Goal: Task Accomplishment & Management: Manage account settings

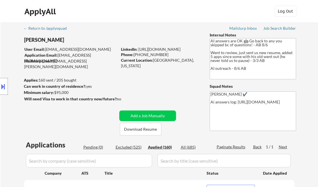
select select ""applied""
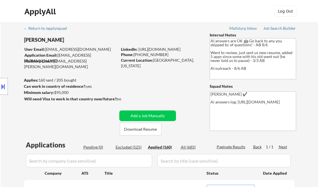
select select ""applied""
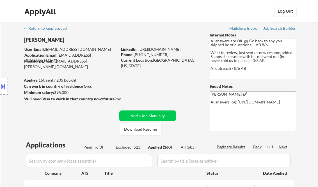
select select ""applied""
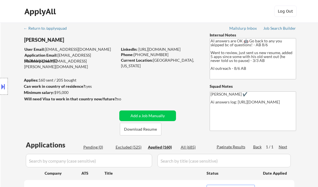
select select ""applied""
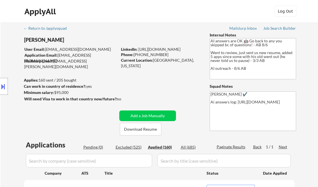
select select ""applied""
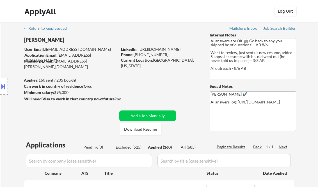
select select ""applied""
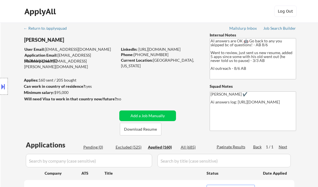
select select ""applied""
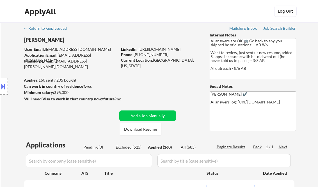
select select ""applied""
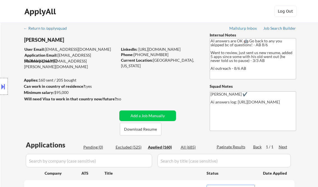
select select ""applied""
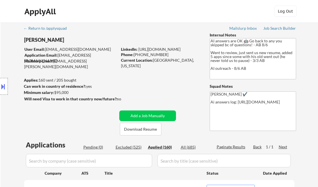
select select ""applied""
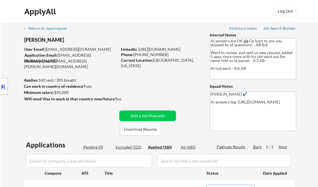
select select ""applied""
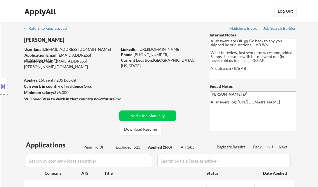
select select ""applied""
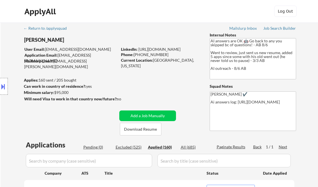
select select ""applied""
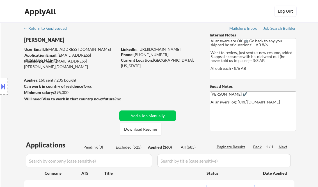
select select ""applied""
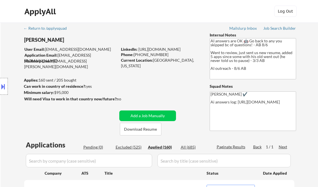
select select ""applied""
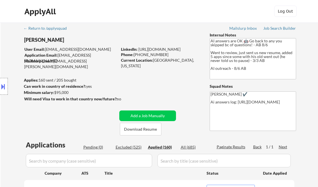
select select ""applied""
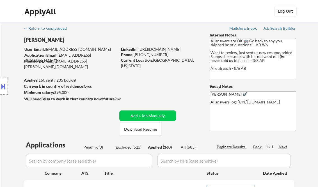
select select ""applied""
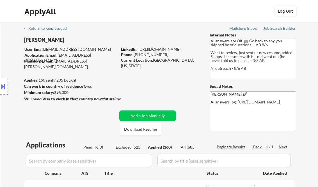
select select ""applied""
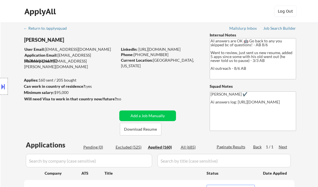
select select ""applied""
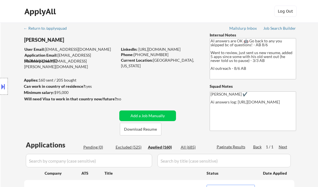
select select ""applied""
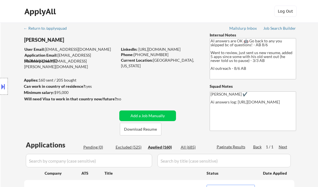
select select ""applied""
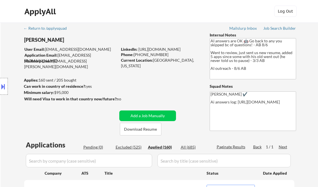
select select ""applied""
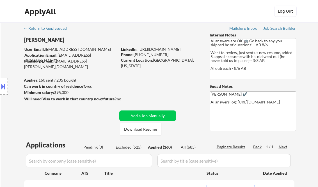
select select ""applied""
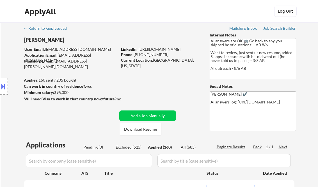
select select ""applied""
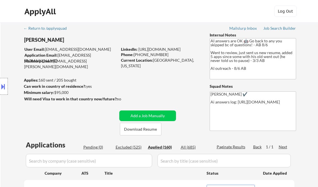
select select ""applied""
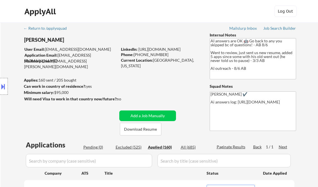
select select ""applied""
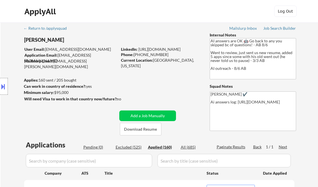
select select ""applied""
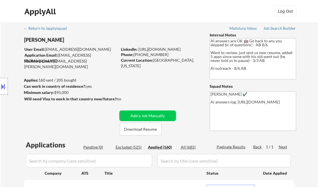
select select ""applied""
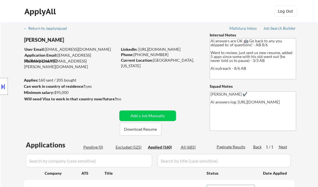
select select ""applied""
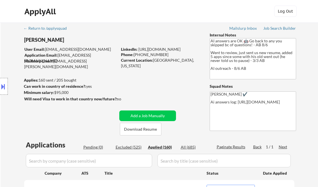
select select ""applied""
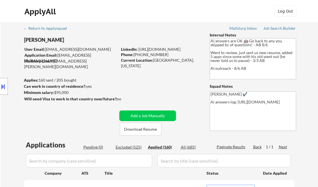
select select ""applied""
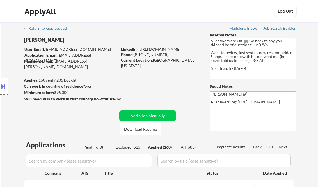
select select ""applied""
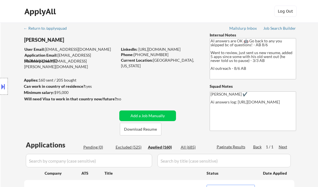
scroll to position [117, 0]
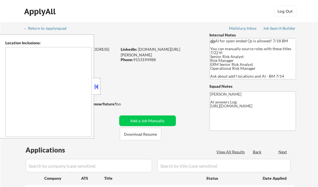
type textarea "[GEOGRAPHIC_DATA], [GEOGRAPHIC_DATA] [GEOGRAPHIC_DATA], [GEOGRAPHIC_DATA] [GEOG…"
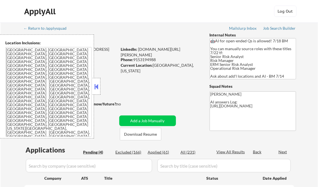
select select ""pending""
click at [98, 88] on button at bounding box center [96, 86] width 6 height 8
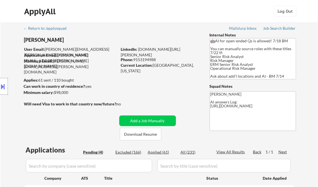
click at [276, 29] on div "Job Search Builder" at bounding box center [279, 28] width 33 height 4
click at [4, 85] on button at bounding box center [3, 86] width 6 height 9
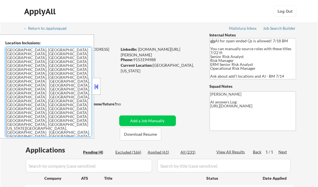
click at [44, 83] on textarea "[GEOGRAPHIC_DATA], [GEOGRAPHIC_DATA] [GEOGRAPHIC_DATA], [GEOGRAPHIC_DATA] [GEOG…" at bounding box center [48, 92] width 86 height 90
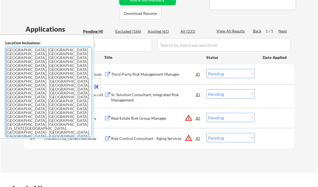
scroll to position [90, 0]
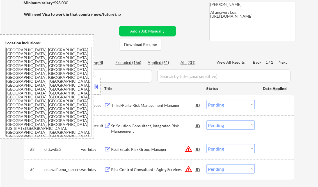
click at [95, 87] on button at bounding box center [96, 86] width 6 height 8
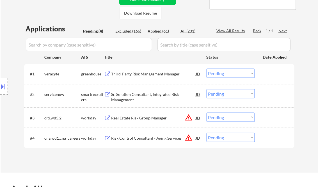
scroll to position [135, 0]
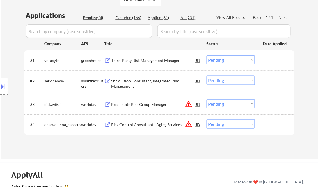
click at [133, 62] on div "Third-Party Risk Management Manager" at bounding box center [153, 61] width 85 height 6
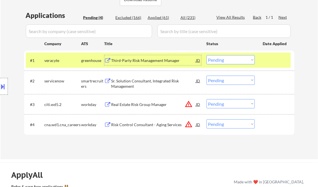
click at [222, 56] on select "Choose an option... Pending Applied Excluded (Questions) Excluded (Expired) Exc…" at bounding box center [231, 59] width 48 height 9
click at [207, 55] on select "Choose an option... Pending Applied Excluded (Questions) Excluded (Expired) Exc…" at bounding box center [231, 59] width 48 height 9
click at [133, 82] on div "Sr. Solution Consultant, Integrated Risk Management" at bounding box center [153, 83] width 85 height 11
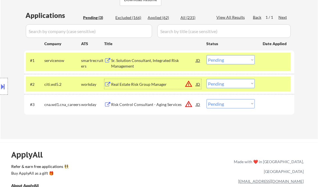
drag, startPoint x: 229, startPoint y: 61, endPoint x: 229, endPoint y: 65, distance: 3.9
click at [229, 61] on select "Choose an option... Pending Applied Excluded (Questions) Excluded (Expired) Exc…" at bounding box center [231, 59] width 48 height 9
click at [207, 55] on select "Choose an option... Pending Applied Excluded (Questions) Excluded (Expired) Exc…" at bounding box center [231, 59] width 48 height 9
click at [152, 85] on div "Real Estate Risk Group Manager" at bounding box center [153, 85] width 85 height 6
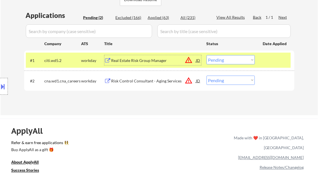
drag, startPoint x: 137, startPoint y: 63, endPoint x: 141, endPoint y: 61, distance: 3.7
click at [138, 62] on div "Real Estate Risk Group Manager" at bounding box center [153, 61] width 85 height 6
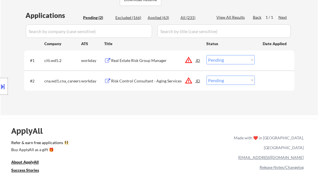
click at [219, 61] on select "Choose an option... Pending Applied Excluded (Questions) Excluded (Expired) Exc…" at bounding box center [231, 59] width 48 height 9
click at [207, 55] on select "Choose an option... Pending Applied Excluded (Questions) Excluded (Expired) Exc…" at bounding box center [231, 59] width 48 height 9
click at [142, 81] on div "Risk Control Consultant - Aging Services" at bounding box center [153, 81] width 85 height 6
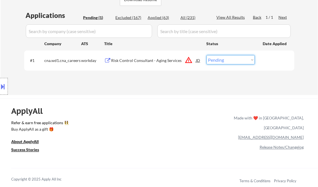
drag, startPoint x: 226, startPoint y: 58, endPoint x: 231, endPoint y: 64, distance: 7.5
click at [226, 58] on select "Choose an option... Pending Applied Excluded (Questions) Excluded (Expired) Exc…" at bounding box center [231, 59] width 48 height 9
select select ""excluded__bad_match_""
click at [207, 55] on select "Choose an option... Pending Applied Excluded (Questions) Excluded (Expired) Exc…" at bounding box center [231, 59] width 48 height 9
click at [197, 104] on div "ApplyAll Refer & earn free applications 👯‍♀️ Buy ApplyAll as a gift 🎁 About App…" at bounding box center [159, 146] width 318 height 89
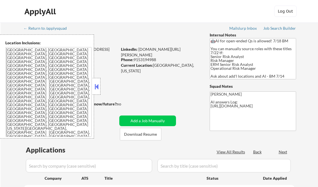
select select ""pending""
click at [99, 86] on button at bounding box center [96, 86] width 6 height 8
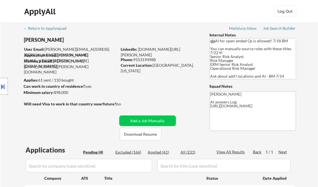
click at [157, 152] on div "Applied (61)" at bounding box center [162, 153] width 28 height 6
select select ""applied""
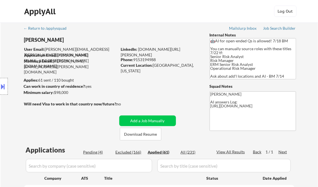
select select ""applied""
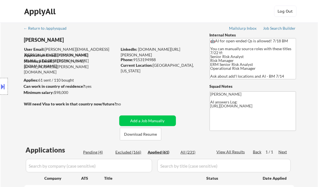
select select ""applied""
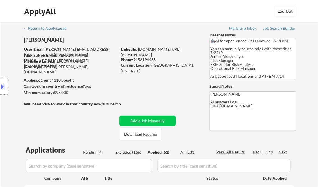
select select ""applied""
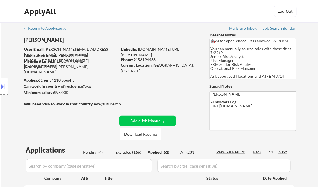
select select ""applied""
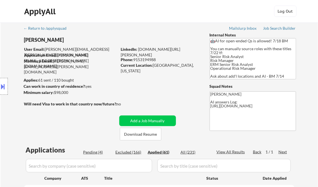
select select ""applied""
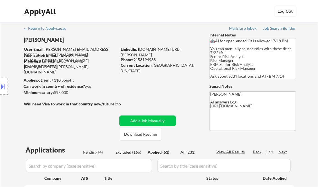
select select ""applied""
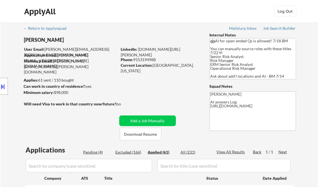
select select ""applied""
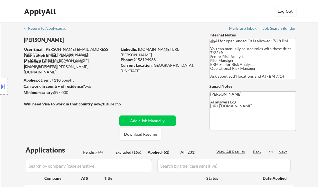
select select ""applied""
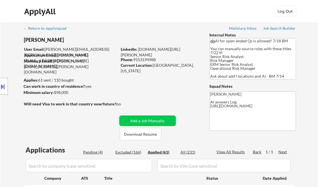
select select ""applied""
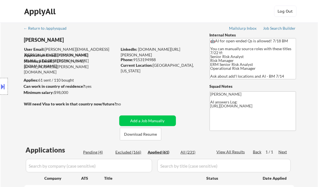
select select ""applied""
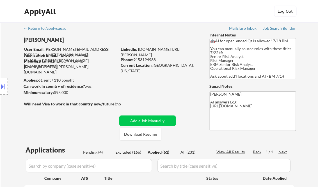
select select ""applied""
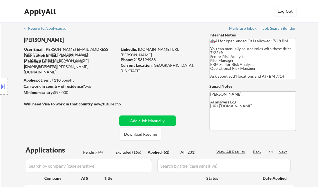
select select ""applied""
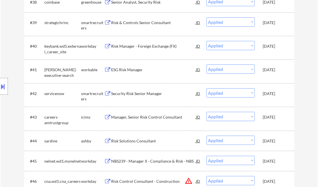
scroll to position [171, 0]
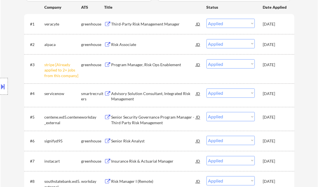
select select ""applied""
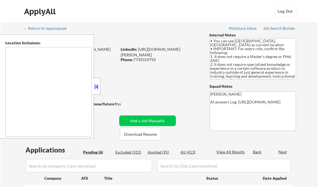
type textarea "Champaign, IL Urbana, IL Savoy, IL St. Joseph, IL Mahomet, IL Tolono, IL Rantou…"
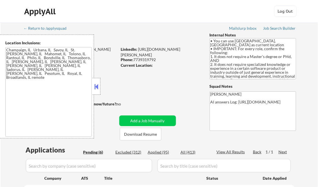
click at [98, 85] on button at bounding box center [96, 86] width 6 height 8
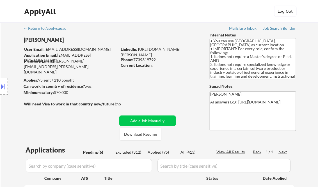
select select ""pending""
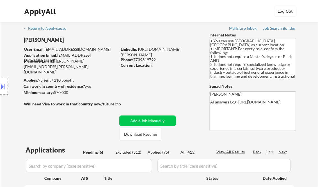
select select ""pending""
click at [277, 27] on div "Job Search Builder" at bounding box center [279, 28] width 33 height 4
click at [4, 87] on button at bounding box center [3, 86] width 6 height 9
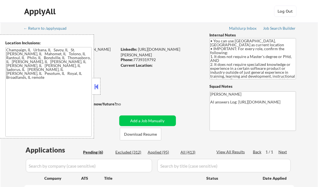
click at [58, 89] on textarea "Champaign, IL Urbana, IL Savoy, IL St. Joseph, IL Mahomet, IL Tolono, IL Rantou…" at bounding box center [48, 92] width 86 height 90
click at [99, 86] on button at bounding box center [96, 86] width 6 height 8
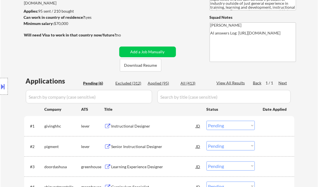
scroll to position [90, 0]
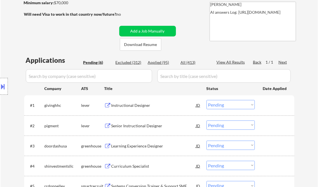
click at [137, 105] on div "Instructional Designer" at bounding box center [153, 106] width 85 height 6
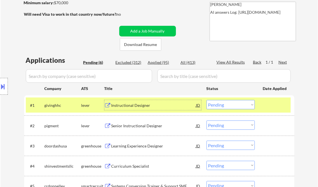
click at [126, 125] on div "Senior Instructional Designer" at bounding box center [153, 126] width 85 height 6
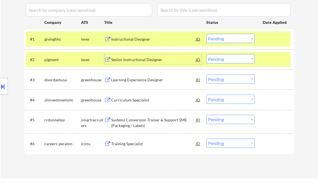
scroll to position [157, 0]
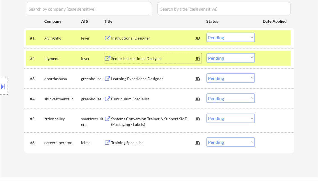
click at [135, 75] on div "Learning Experience Designer" at bounding box center [153, 79] width 85 height 10
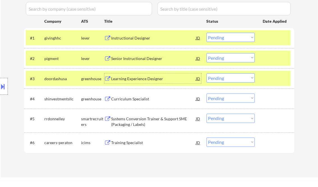
click at [227, 79] on select "Choose an option... Pending Applied Excluded (Questions) Excluded (Expired) Exc…" at bounding box center [231, 78] width 48 height 9
click at [207, 74] on select "Choose an option... Pending Applied Excluded (Questions) Excluded (Expired) Exc…" at bounding box center [231, 78] width 48 height 9
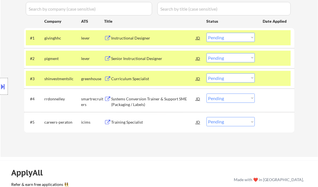
click at [132, 77] on div "Curriculum Specialist" at bounding box center [153, 79] width 85 height 6
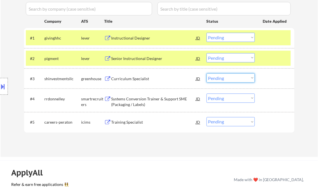
drag, startPoint x: 219, startPoint y: 80, endPoint x: 226, endPoint y: 81, distance: 7.4
click at [219, 80] on select "Choose an option... Pending Applied Excluded (Questions) Excluded (Expired) Exc…" at bounding box center [231, 78] width 48 height 9
click at [207, 74] on select "Choose an option... Pending Applied Excluded (Questions) Excluded (Expired) Exc…" at bounding box center [231, 78] width 48 height 9
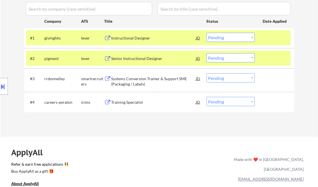
click at [147, 81] on div "Systems Conversion Trainer & Support SME (Packaging / Labels)" at bounding box center [153, 81] width 85 height 11
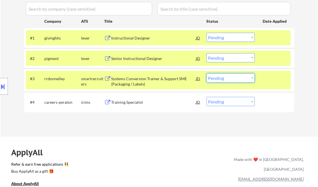
drag, startPoint x: 221, startPoint y: 79, endPoint x: 228, endPoint y: 82, distance: 8.5
click at [221, 79] on select "Choose an option... Pending Applied Excluded (Questions) Excluded (Expired) Exc…" at bounding box center [231, 78] width 48 height 9
click at [207, 74] on select "Choose an option... Pending Applied Excluded (Questions) Excluded (Expired) Exc…" at bounding box center [231, 78] width 48 height 9
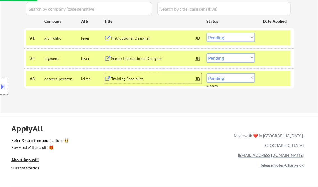
click at [121, 80] on div "Training Specialist" at bounding box center [153, 79] width 85 height 6
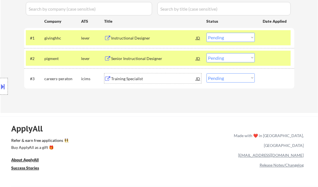
drag, startPoint x: 228, startPoint y: 78, endPoint x: 231, endPoint y: 81, distance: 4.6
click at [228, 78] on select "Choose an option... Pending Applied Excluded (Questions) Excluded (Expired) Exc…" at bounding box center [231, 78] width 48 height 9
select select ""excluded__other_""
click at [207, 74] on select "Choose an option... Pending Applied Excluded (Questions) Excluded (Expired) Exc…" at bounding box center [231, 78] width 48 height 9
click at [134, 40] on div "Instructional Designer" at bounding box center [153, 38] width 85 height 6
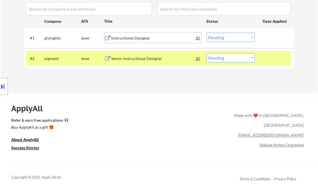
click at [239, 54] on select "Choose an option... Pending Applied Excluded (Questions) Excluded (Expired) Exc…" at bounding box center [231, 57] width 48 height 9
click at [228, 39] on select "Choose an option... Pending Applied Excluded (Questions) Excluded (Expired) Exc…" at bounding box center [231, 37] width 48 height 9
click at [207, 33] on select "Choose an option... Pending Applied Excluded (Questions) Excluded (Expired) Exc…" at bounding box center [231, 37] width 48 height 9
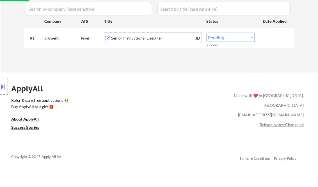
click at [143, 41] on div "Senior Instructional Designer" at bounding box center [153, 38] width 85 height 6
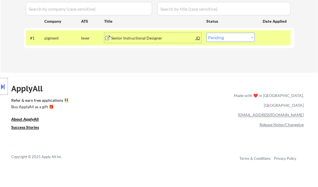
drag, startPoint x: 224, startPoint y: 34, endPoint x: 235, endPoint y: 42, distance: 13.7
click at [224, 34] on select "Choose an option... Pending Applied Excluded (Questions) Excluded (Expired) Exc…" at bounding box center [231, 37] width 48 height 9
select select ""applied""
click at [207, 33] on select "Choose an option... Pending Applied Excluded (Questions) Excluded (Expired) Exc…" at bounding box center [231, 37] width 48 height 9
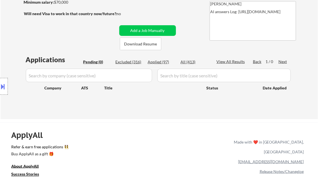
scroll to position [90, 0]
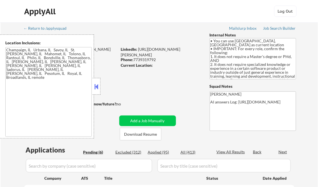
select select ""pending""
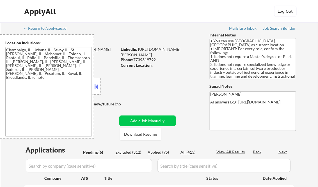
select select ""pending""
click at [161, 153] on div "Applied (95)" at bounding box center [162, 153] width 28 height 6
click at [95, 84] on button at bounding box center [96, 86] width 6 height 8
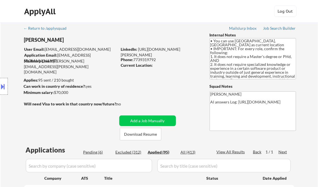
scroll to position [67, 0]
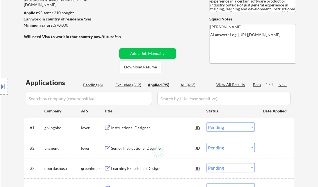
select select ""applied""
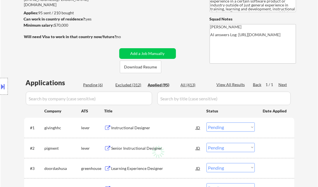
select select ""applied""
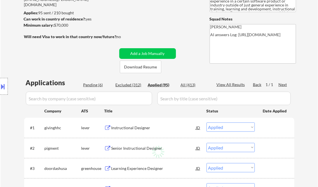
select select ""applied""
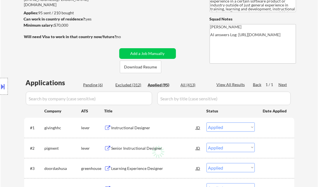
select select ""applied""
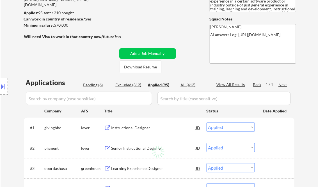
select select ""applied""
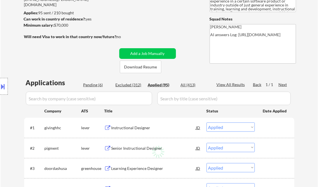
select select ""applied""
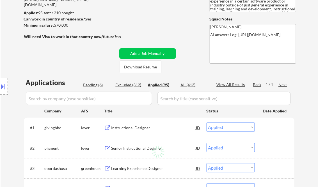
select select ""applied""
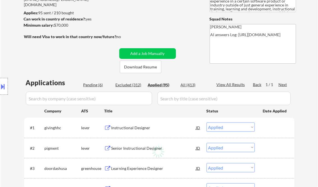
select select ""applied""
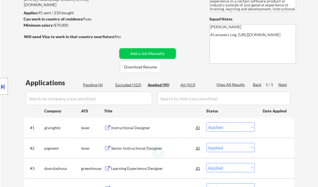
select select ""applied""
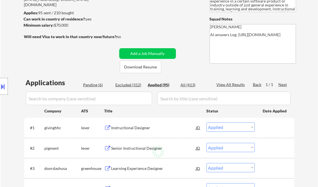
select select ""applied""
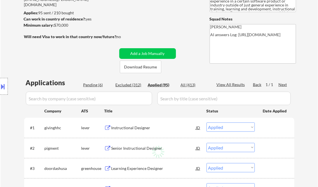
select select ""applied""
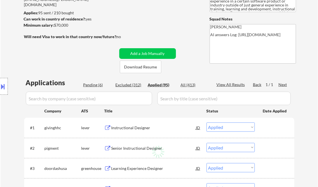
select select ""applied""
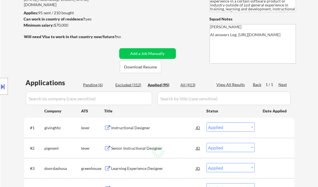
select select ""applied""
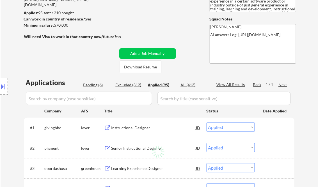
select select ""applied""
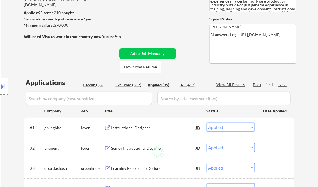
select select ""applied""
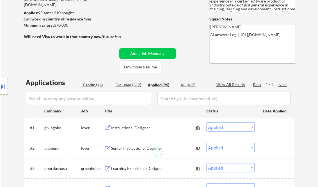
select select ""applied""
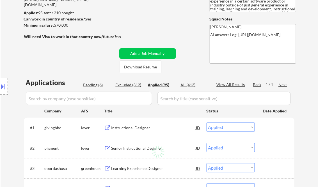
select select ""applied""
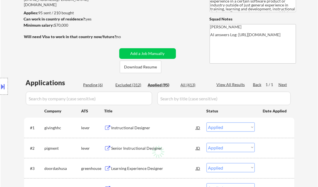
select select ""applied""
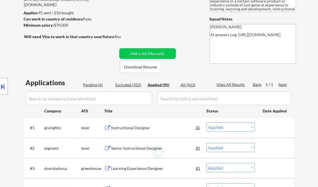
select select ""applied""
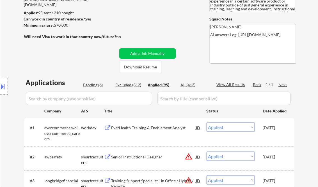
select select ""applied""
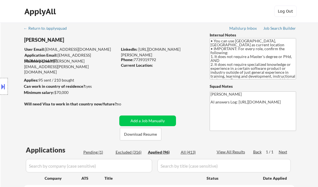
select select ""applied""
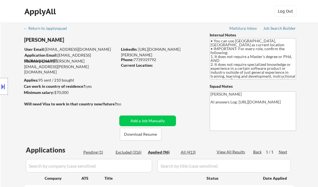
select select ""applied""
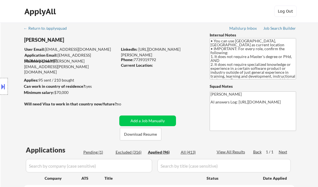
select select ""applied""
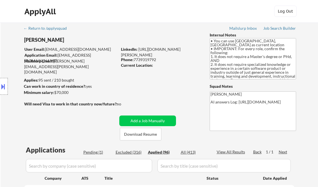
select select ""applied""
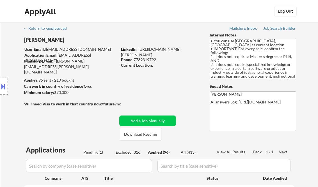
select select ""applied""
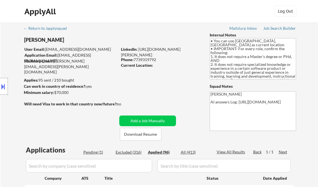
select select ""applied""
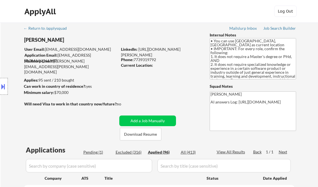
select select ""applied""
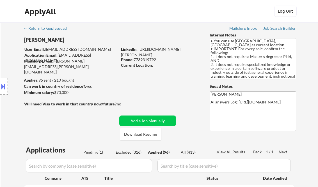
select select ""applied""
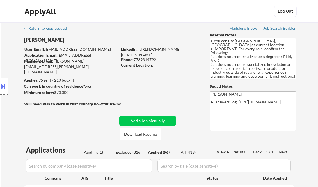
select select ""applied""
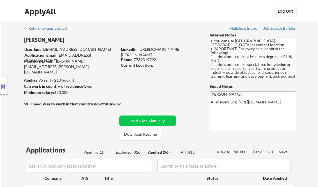
select select ""applied""
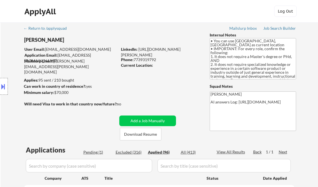
select select ""applied""
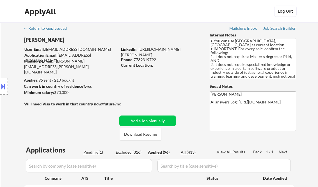
select select ""applied""
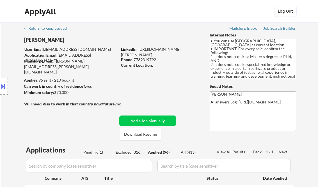
select select ""applied""
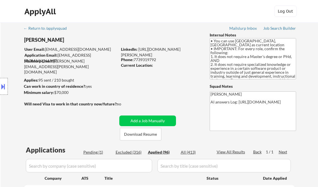
select select ""applied""
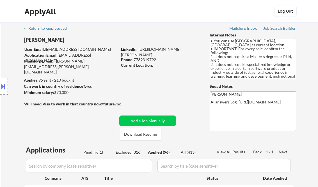
select select ""applied""
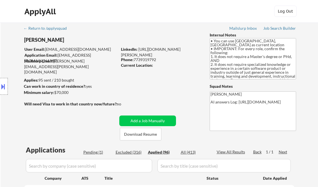
select select ""applied""
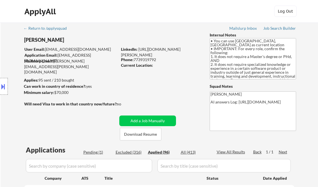
select select ""applied""
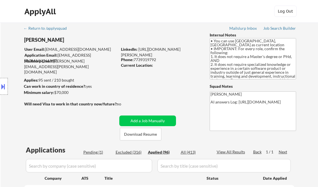
select select ""applied""
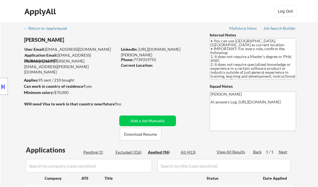
select select ""applied""
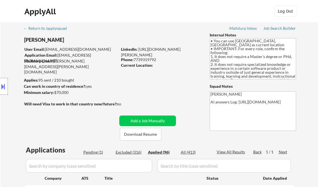
select select ""applied""
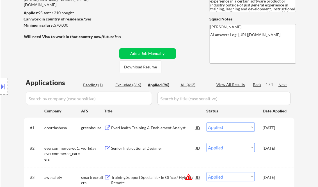
scroll to position [67, 0]
select select ""applied""
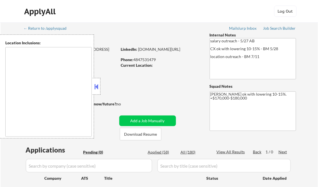
click at [99, 86] on button at bounding box center [96, 86] width 6 height 8
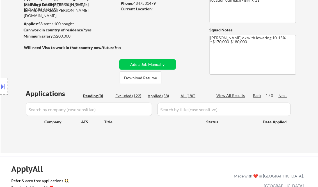
scroll to position [67, 0]
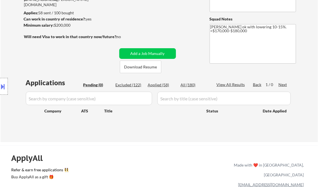
click at [157, 85] on div "Applied (58)" at bounding box center [162, 85] width 28 height 6
select select ""applied""
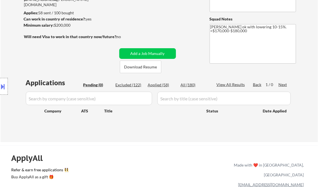
select select ""applied""
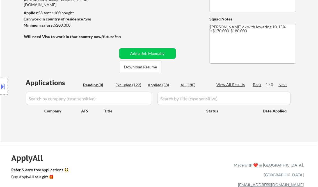
select select ""applied""
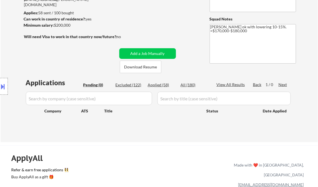
select select ""applied""
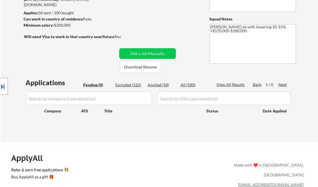
select select ""applied""
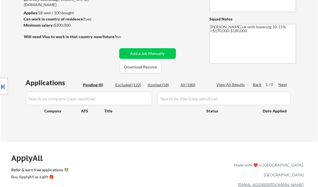
select select ""applied""
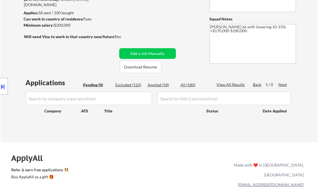
select select ""applied""
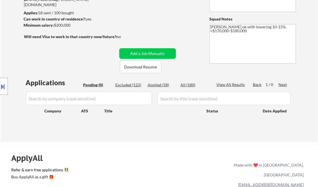
select select ""applied""
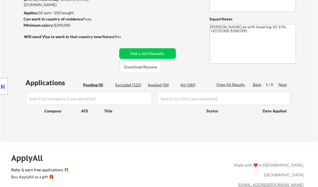
select select ""applied""
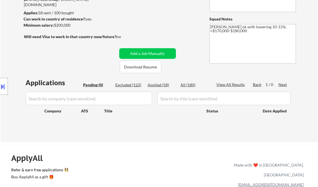
select select ""applied""
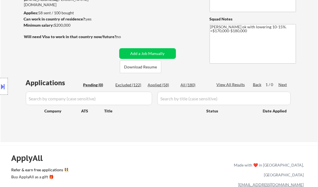
select select ""applied""
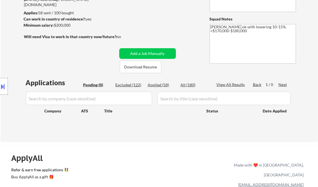
select select ""applied""
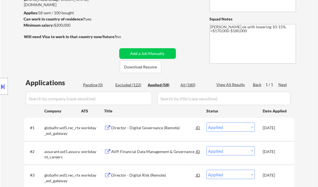
click at [134, 86] on div "Excluded (122)" at bounding box center [130, 85] width 28 height 6
select select ""excluded__expired_""
select select ""excluded""
select select ""excluded__location_""
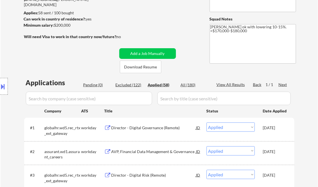
select select ""excluded__other_""
select select ""excluded__location_""
select select ""excluded__expired_""
select select ""excluded__location_""
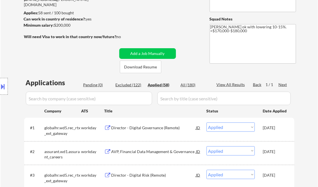
select select ""excluded__location_""
select select ""excluded__bad_match_""
select select ""excluded__salary_""
select select ""excluded__other_""
select select ""excluded__expired_""
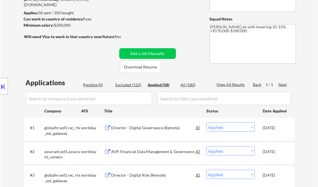
select select ""excluded__expired_""
select select ""excluded__bad_match_""
select select ""excluded__other_""
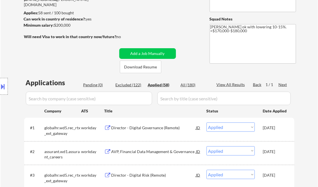
select select ""excluded__bad_match_""
select select ""excluded__expired_""
select select ""excluded__salary_""
select select ""excluded__expired_""
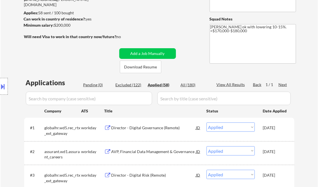
select select ""excluded__expired_""
select select ""excluded__other_""
select select ""excluded__expired_""
select select ""excluded__other_""
select select ""excluded__expired_""
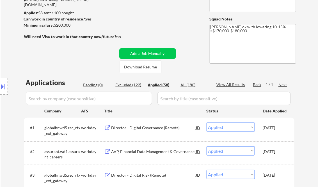
select select ""excluded__other_""
select select ""excluded__location_""
select select ""excluded__expired_""
select select ""excluded__salary_""
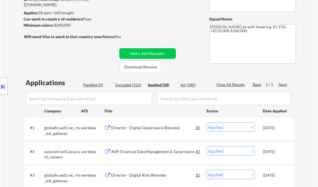
select select ""excluded__salary_""
select select ""excluded__expired_""
select select ""excluded__location_""
select select ""excluded__salary_""
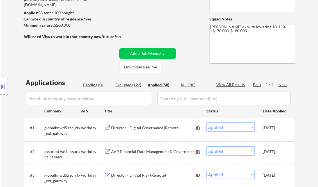
select select ""excluded__salary_""
select select ""excluded__location_""
select select ""excluded__other_""
select select ""excluded""
select select ""excluded__bad_match_""
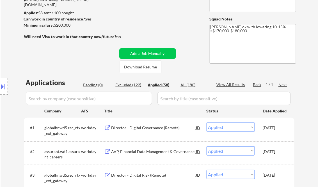
select select ""excluded__other_""
select select ""excluded__location_""
select select ""excluded__expired_""
select select ""excluded__bad_match_""
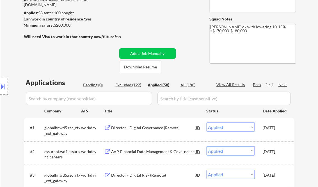
select select ""excluded__salary_""
select select ""excluded__bad_match_""
select select ""excluded__salary_""
select select ""excluded__expired_""
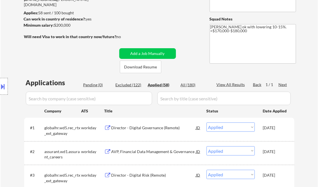
select select ""excluded__bad_match_""
select select ""excluded__expired_""
select select ""excluded__location_""
select select ""excluded__bad_match_""
select select ""excluded""
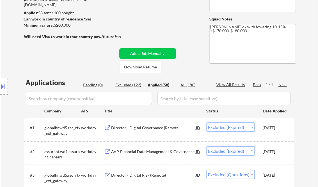
select select ""excluded__bad_match_""
select select ""excluded__expired_""
select select ""excluded__salary_""
select select ""excluded__bad_match_""
select select ""excluded""
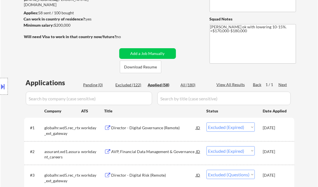
select select ""excluded__bad_match_""
select select ""excluded__salary_""
select select ""excluded__expired_""
select select ""excluded__location_""
select select ""excluded__salary_""
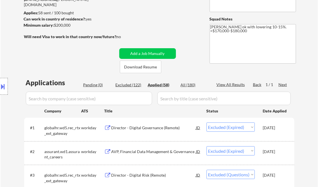
select select ""excluded__expired_""
select select ""excluded__bad_match_""
select select ""excluded__salary_""
select select ""excluded__bad_match_""
select select ""excluded__location_""
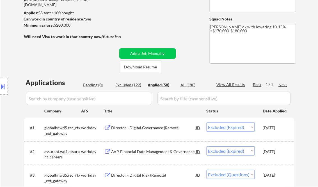
select select ""excluded__location_""
select select ""excluded""
select select ""excluded__location_""
select select ""excluded__other_""
select select ""excluded__salary_""
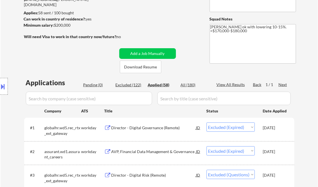
select select ""excluded__expired_""
select select ""excluded__salary_""
select select ""excluded__bad_match_""
select select ""excluded__expired_""
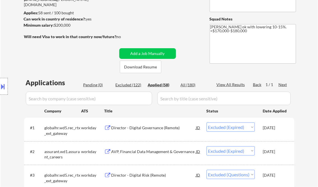
select select ""excluded__bad_match_""
select select ""excluded__salary_""
select select ""excluded__other_""
select select ""excluded__expired_""
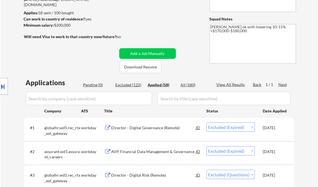
select select ""excluded__other_""
select select ""excluded__bad_match_""
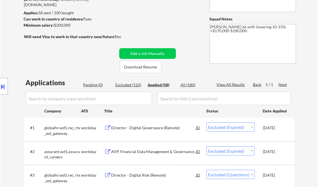
select select ""excluded__bad_match_""
select select ""excluded__other_""
select select ""excluded__bad_match_""
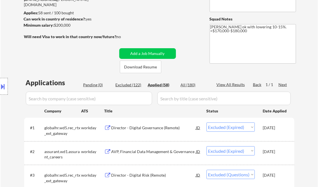
select select ""excluded__location_""
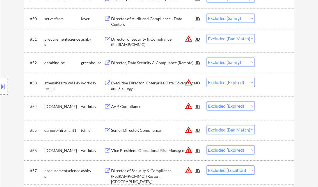
scroll to position [1324, 0]
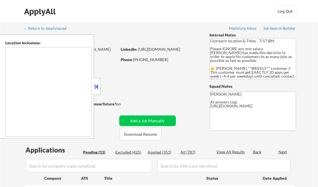
select select ""pending""
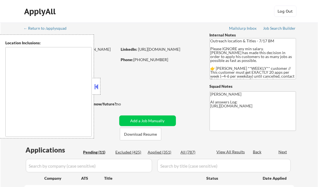
select select ""pending""
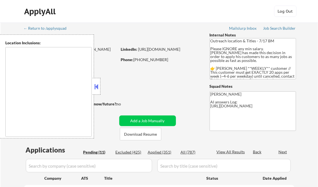
select select ""pending""
type textarea "[GEOGRAPHIC_DATA], IL [GEOGRAPHIC_DATA], [GEOGRAPHIC_DATA] [GEOGRAPHIC_DATA], […"
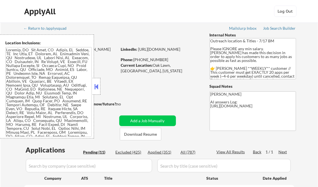
click at [98, 89] on button at bounding box center [96, 86] width 6 height 8
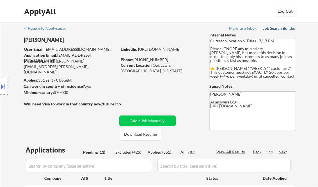
click at [270, 28] on div "Job Search Builder" at bounding box center [279, 28] width 33 height 4
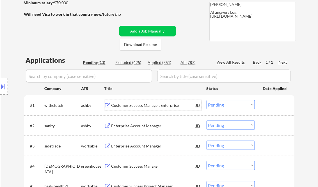
click at [140, 104] on div "Customer Success Manager, Enterprise" at bounding box center [153, 106] width 85 height 6
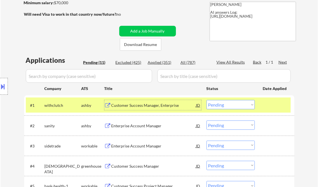
click at [226, 107] on select "Choose an option... Pending Applied Excluded (Questions) Excluded (Expired) Exc…" at bounding box center [231, 104] width 48 height 9
click at [207, 100] on select "Choose an option... Pending Applied Excluded (Questions) Excluded (Expired) Exc…" at bounding box center [231, 104] width 48 height 9
click at [143, 127] on div "Enterprise Account Manager" at bounding box center [153, 126] width 85 height 6
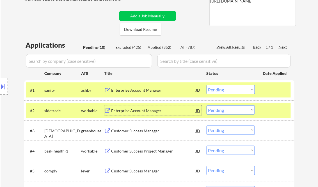
scroll to position [112, 0]
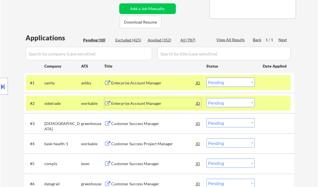
click at [232, 81] on select "Choose an option... Pending Applied Excluded (Questions) Excluded (Expired) Exc…" at bounding box center [231, 82] width 48 height 9
click at [207, 78] on select "Choose an option... Pending Applied Excluded (Questions) Excluded (Expired) Exc…" at bounding box center [231, 82] width 48 height 9
click at [136, 105] on div "Enterprise Account Manager" at bounding box center [153, 104] width 85 height 6
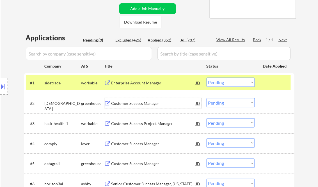
drag, startPoint x: 222, startPoint y: 83, endPoint x: 230, endPoint y: 86, distance: 7.8
click at [223, 83] on select "Choose an option... Pending Applied Excluded (Questions) Excluded (Expired) Exc…" at bounding box center [231, 82] width 48 height 9
click at [207, 78] on select "Choose an option... Pending Applied Excluded (Questions) Excluded (Expired) Exc…" at bounding box center [231, 82] width 48 height 9
click at [131, 102] on div "Customer Success Manager" at bounding box center [153, 104] width 85 height 6
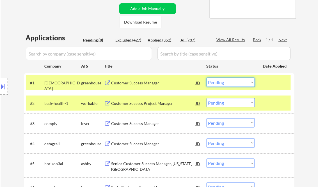
click at [222, 79] on select "Choose an option... Pending Applied Excluded (Questions) Excluded (Expired) Exc…" at bounding box center [231, 82] width 48 height 9
click at [207, 78] on select "Choose an option... Pending Applied Excluded (Questions) Excluded (Expired) Exc…" at bounding box center [231, 82] width 48 height 9
click at [144, 104] on div "Customer Success Project Manager" at bounding box center [153, 104] width 85 height 6
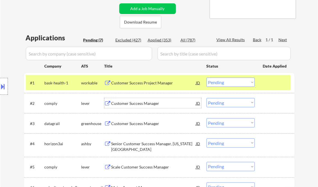
drag, startPoint x: 221, startPoint y: 85, endPoint x: 223, endPoint y: 88, distance: 3.8
click at [221, 85] on select "Choose an option... Pending Applied Excluded (Questions) Excluded (Expired) Exc…" at bounding box center [231, 82] width 48 height 9
click at [207, 78] on select "Choose an option... Pending Applied Excluded (Questions) Excluded (Expired) Exc…" at bounding box center [231, 82] width 48 height 9
click at [141, 104] on div "Customer Success Manager" at bounding box center [153, 104] width 85 height 6
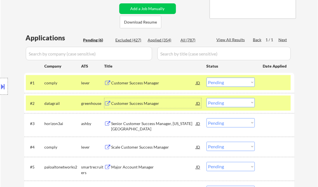
click at [223, 81] on select "Choose an option... Pending Applied Excluded (Questions) Excluded (Expired) Exc…" at bounding box center [231, 82] width 48 height 9
click at [207, 78] on select "Choose an option... Pending Applied Excluded (Questions) Excluded (Expired) Exc…" at bounding box center [231, 82] width 48 height 9
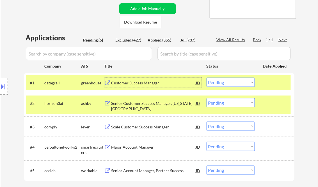
click at [146, 82] on div "Customer Success Manager" at bounding box center [153, 83] width 85 height 6
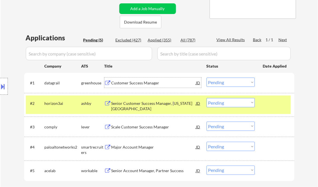
drag, startPoint x: 221, startPoint y: 82, endPoint x: 222, endPoint y: 88, distance: 5.3
click at [221, 82] on select "Choose an option... Pending Applied Excluded (Questions) Excluded (Expired) Exc…" at bounding box center [231, 82] width 48 height 9
click at [207, 78] on select "Choose an option... Pending Applied Excluded (Questions) Excluded (Expired) Exc…" at bounding box center [231, 82] width 48 height 9
click at [163, 105] on div "Senior Customer Success Manager, [US_STATE][GEOGRAPHIC_DATA]" at bounding box center [153, 106] width 85 height 11
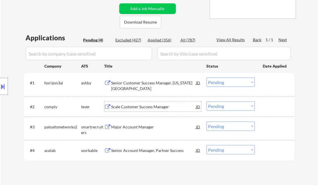
click at [3, 85] on button at bounding box center [3, 86] width 6 height 9
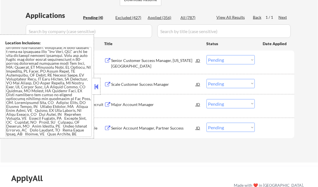
scroll to position [262, 0]
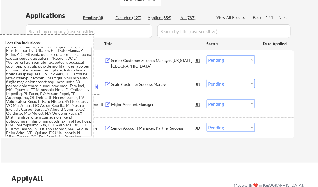
click at [97, 89] on button at bounding box center [96, 86] width 6 height 8
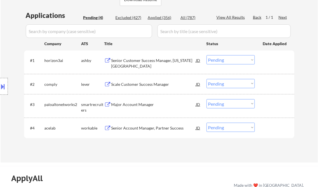
click at [221, 61] on select "Choose an option... Pending Applied Excluded (Questions) Excluded (Expired) Exc…" at bounding box center [231, 59] width 48 height 9
click at [207, 55] on select "Choose an option... Pending Applied Excluded (Questions) Excluded (Expired) Exc…" at bounding box center [231, 59] width 48 height 9
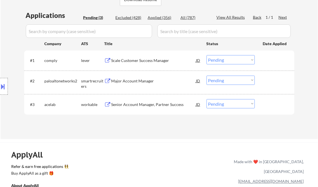
click at [147, 61] on div "Scale Customer Success Manager" at bounding box center [153, 61] width 85 height 6
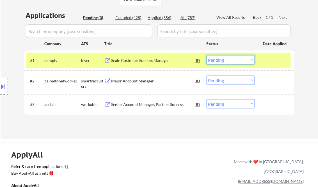
drag, startPoint x: 214, startPoint y: 58, endPoint x: 224, endPoint y: 65, distance: 12.0
click at [214, 58] on select "Choose an option... Pending Applied Excluded (Questions) Excluded (Expired) Exc…" at bounding box center [231, 59] width 48 height 9
click at [207, 55] on select "Choose an option... Pending Applied Excluded (Questions) Excluded (Expired) Exc…" at bounding box center [231, 59] width 48 height 9
click at [136, 79] on div "Major Account Manager" at bounding box center [153, 81] width 85 height 6
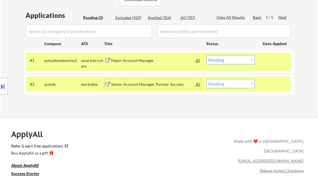
drag, startPoint x: 227, startPoint y: 59, endPoint x: 246, endPoint y: 65, distance: 20.0
click at [228, 59] on select "Choose an option... Pending Applied Excluded (Questions) Excluded (Expired) Exc…" at bounding box center [231, 59] width 48 height 9
click at [207, 55] on select "Choose an option... Pending Applied Excluded (Questions) Excluded (Expired) Exc…" at bounding box center [231, 59] width 48 height 9
click at [135, 80] on div "Senior Account Manager, Partner Success" at bounding box center [153, 84] width 85 height 10
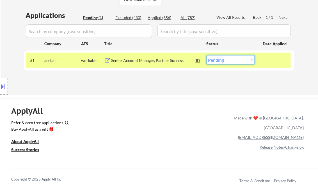
drag, startPoint x: 227, startPoint y: 59, endPoint x: 231, endPoint y: 65, distance: 6.4
click at [227, 59] on select "Choose an option... Pending Applied Excluded (Questions) Excluded (Expired) Exc…" at bounding box center [231, 59] width 48 height 9
select select ""applied""
click at [207, 55] on select "Choose an option... Pending Applied Excluded (Questions) Excluded (Expired) Exc…" at bounding box center [231, 59] width 48 height 9
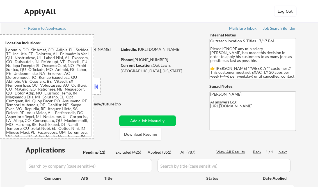
select select ""pending""
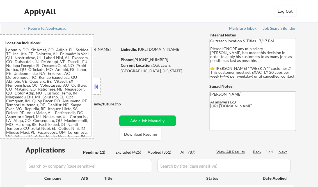
select select ""pending""
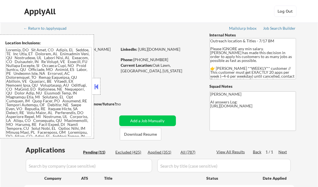
select select ""pending""
click at [97, 87] on button at bounding box center [96, 86] width 6 height 8
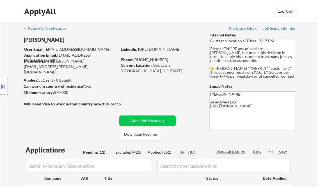
scroll to position [102, 0]
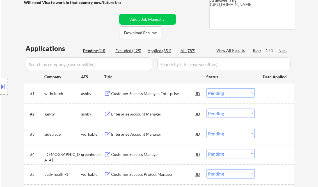
click at [160, 49] on div "Applied (351)" at bounding box center [162, 51] width 28 height 6
click at [229, 49] on div "View All Results" at bounding box center [232, 51] width 30 height 6
select select ""applied""
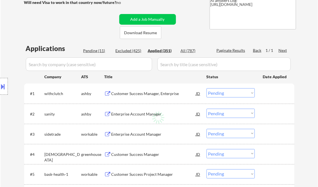
select select ""applied""
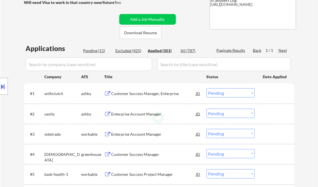
select select ""applied""
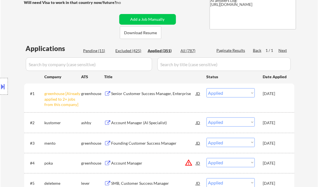
select select ""applied""
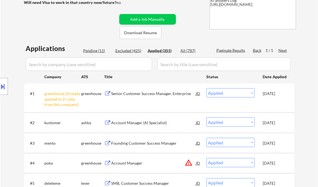
select select ""applied""
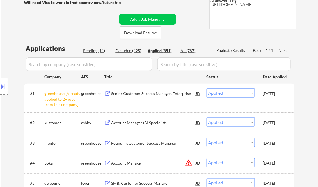
select select ""applied""
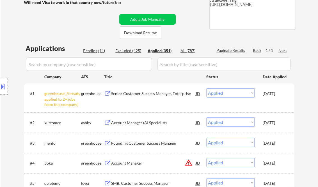
select select ""applied""
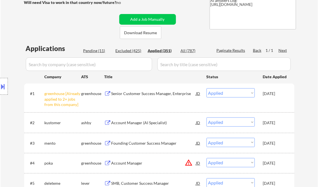
select select ""applied""
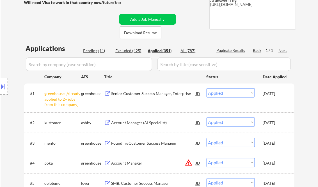
select select ""applied""
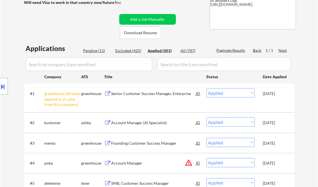
select select ""applied""
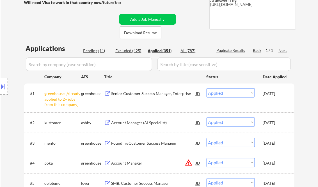
select select ""applied""
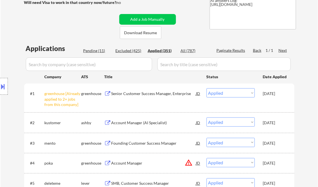
select select ""applied""
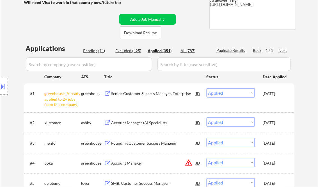
select select ""applied""
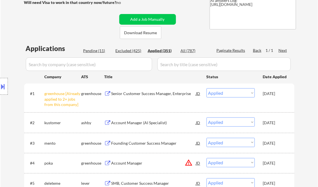
select select ""applied""
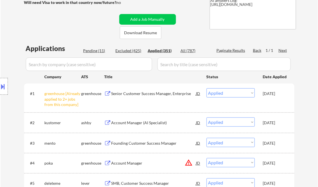
select select ""applied""
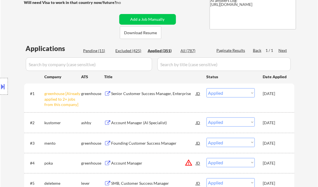
select select ""applied""
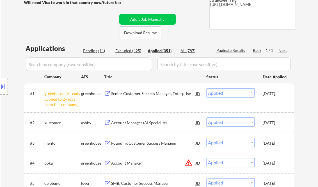
select select ""applied""
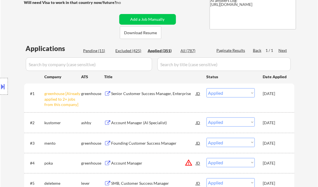
select select ""applied""
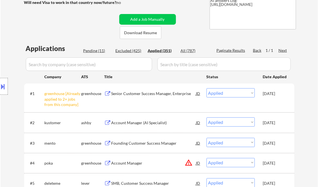
select select ""applied""
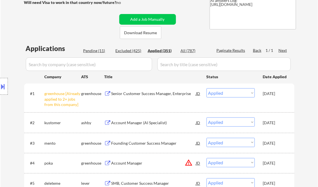
select select ""applied""
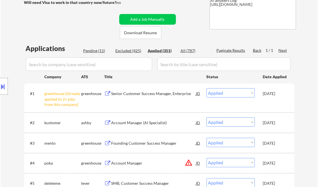
select select ""applied""
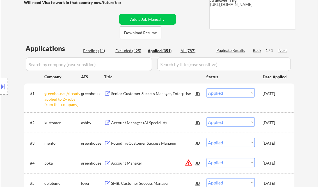
select select ""applied""
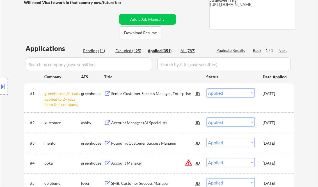
select select ""applied""
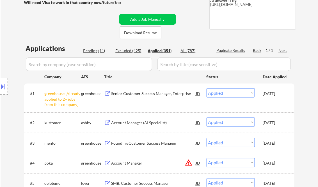
select select ""applied""
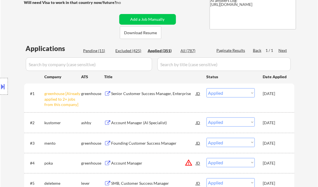
select select ""applied""
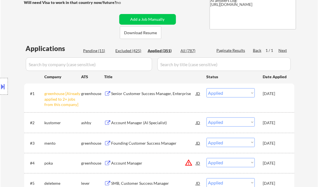
select select ""applied""
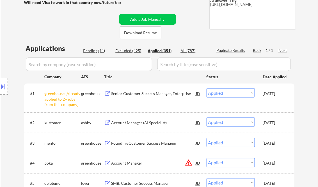
select select ""applied""
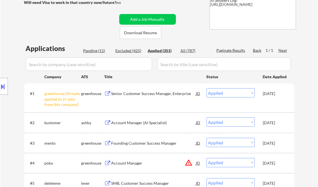
select select ""applied""
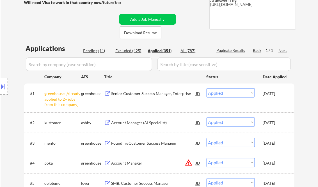
select select ""applied""
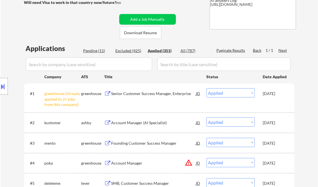
select select ""applied""
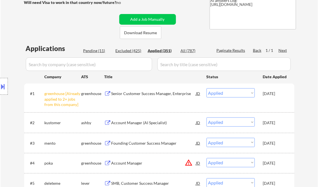
select select ""applied""
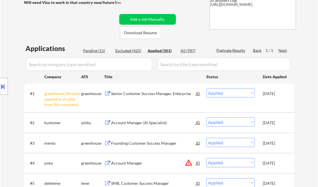
select select ""applied""
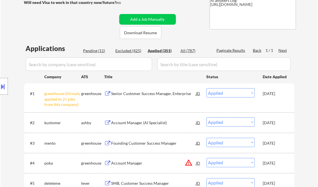
select select ""applied""
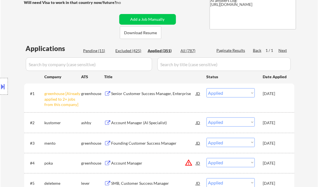
select select ""applied""
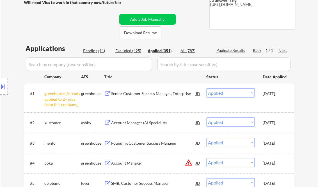
select select ""applied""
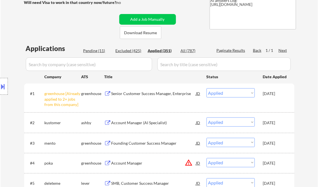
select select ""applied""
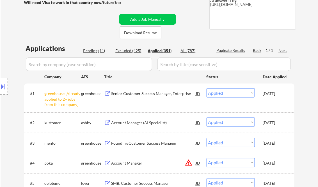
select select ""applied""
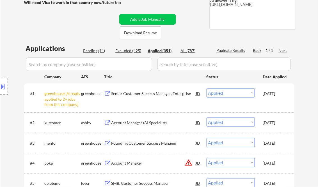
select select ""applied""
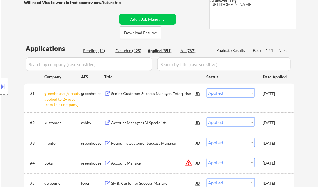
select select ""applied""
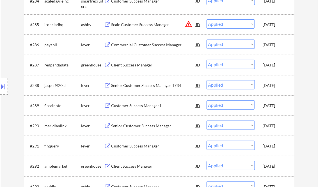
scroll to position [122, 0]
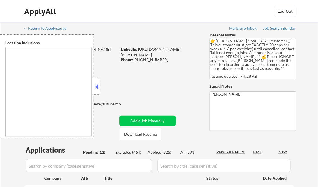
type textarea "[GEOGRAPHIC_DATA], [GEOGRAPHIC_DATA] [GEOGRAPHIC_DATA], [GEOGRAPHIC_DATA] [GEOG…"
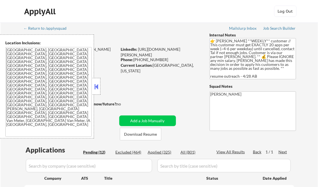
select select ""pending""
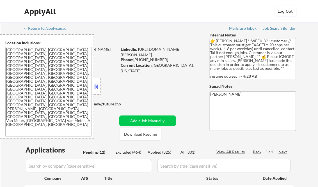
select select ""pending""
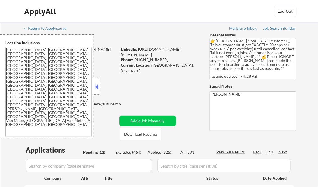
select select ""pending""
click at [97, 86] on button at bounding box center [96, 86] width 6 height 8
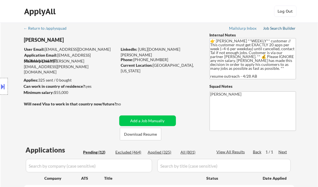
click at [272, 30] on div "Job Search Builder" at bounding box center [279, 28] width 33 height 4
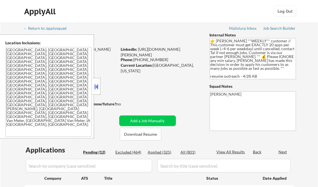
select select ""pending""
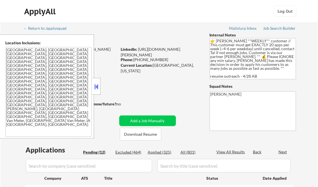
select select ""pending""
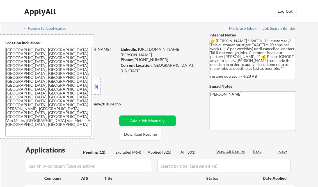
select select ""pending""
drag, startPoint x: 94, startPoint y: 87, endPoint x: 101, endPoint y: 95, distance: 11.3
click at [94, 87] on button at bounding box center [96, 86] width 6 height 8
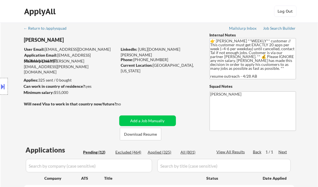
click at [166, 153] on div "Applied (325)" at bounding box center [162, 153] width 28 height 6
click at [235, 151] on div "View All Results" at bounding box center [232, 152] width 30 height 6
select select ""applied""
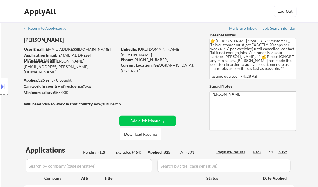
select select ""applied""
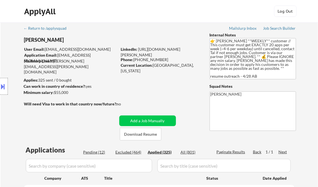
select select ""applied""
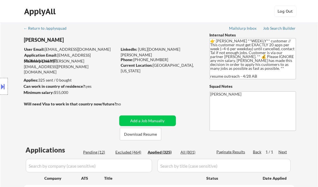
select select ""applied""
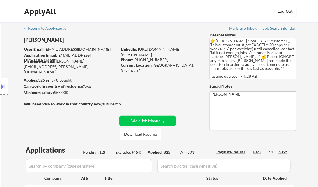
select select ""applied""
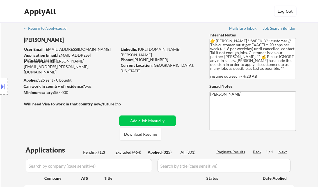
select select ""applied""
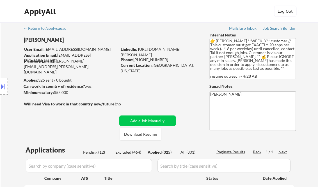
select select ""applied""
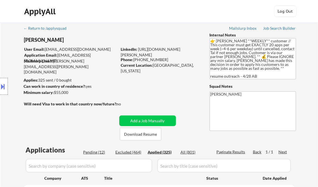
select select ""applied""
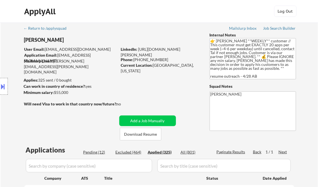
select select ""applied""
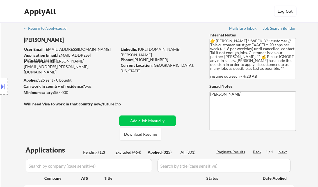
select select ""applied""
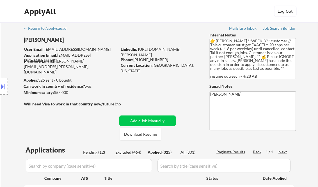
select select ""applied""
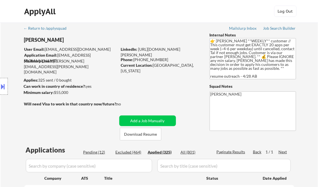
select select ""applied""
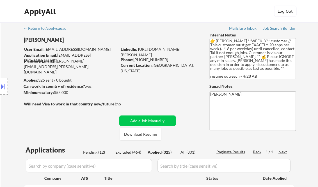
select select ""applied""
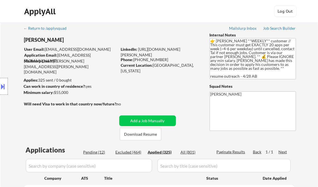
select select ""applied""
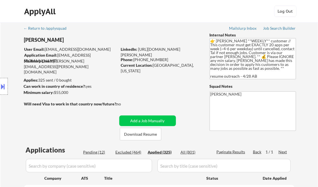
select select ""applied""
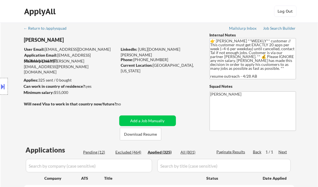
select select ""applied""
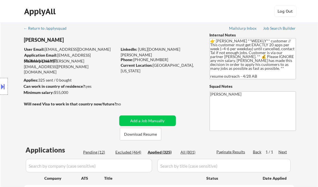
select select ""applied""
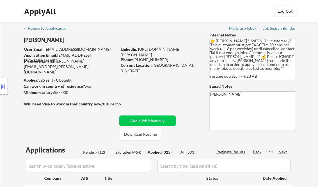
select select ""applied""
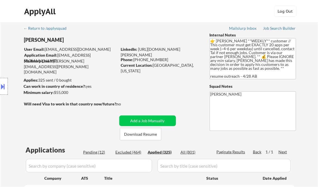
select select ""applied""
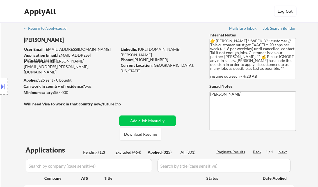
select select ""applied""
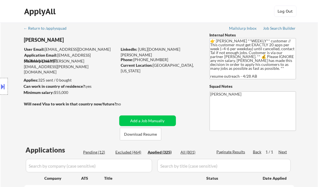
select select ""applied""
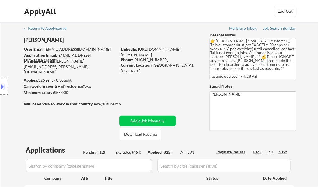
select select ""applied""
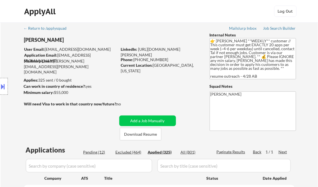
select select ""applied""
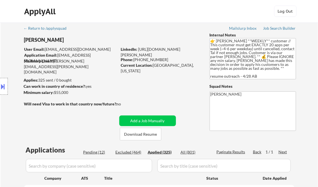
select select ""applied""
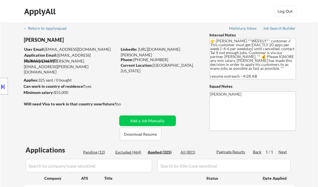
select select ""applied""
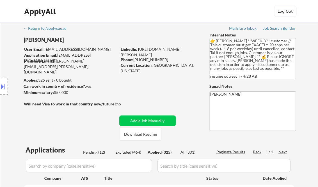
select select ""applied""
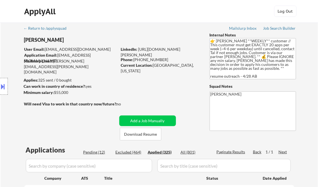
select select ""applied""
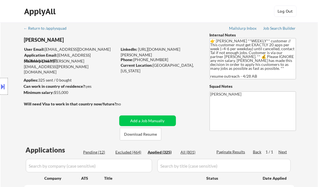
select select ""applied""
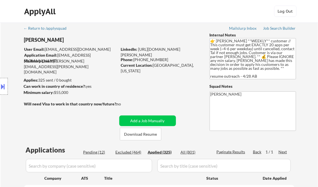
select select ""applied""
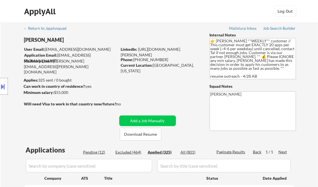
select select ""applied""
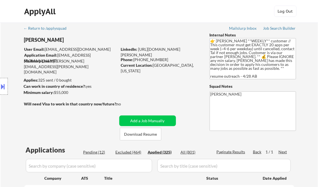
select select ""applied""
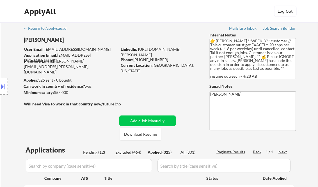
select select ""applied""
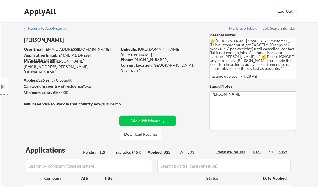
select select ""applied""
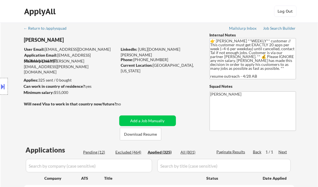
select select ""applied""
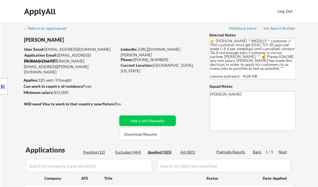
select select ""applied""
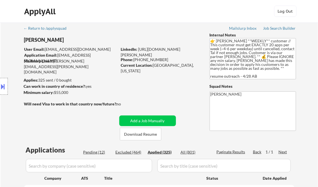
select select ""applied""
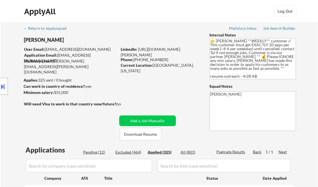
select select ""applied""
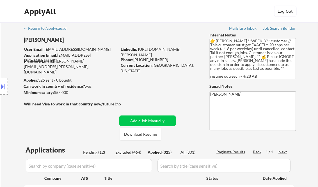
select select ""applied""
